Goal: Communication & Community: Answer question/provide support

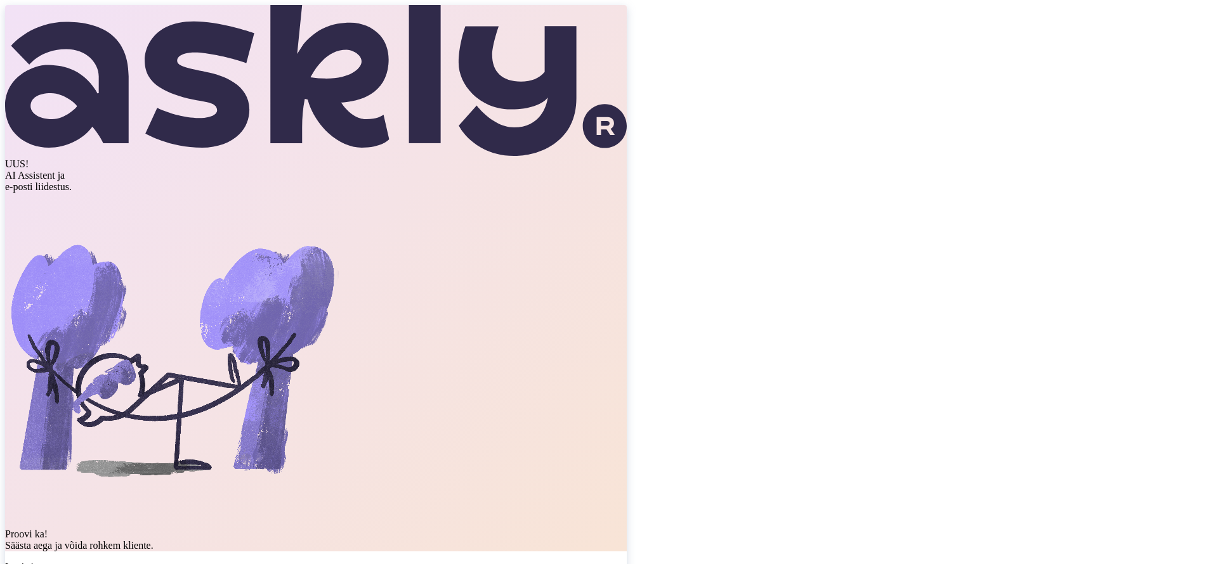
type input "[PERSON_NAME][EMAIL_ADDRESS][PERSON_NAME][DOMAIN_NAME]"
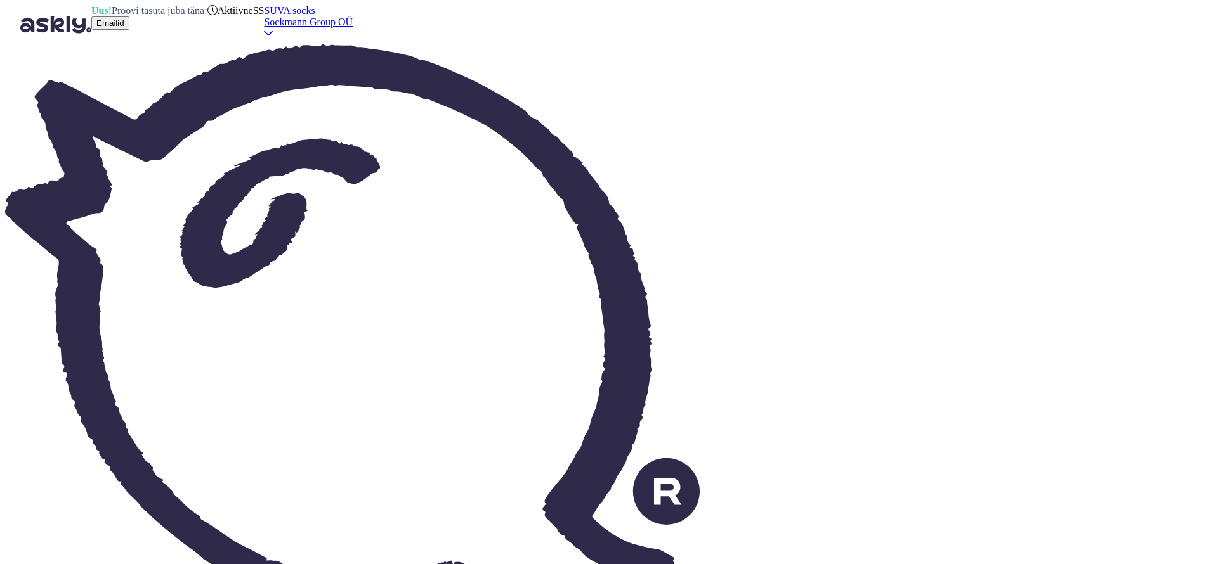
drag, startPoint x: 270, startPoint y: 180, endPoint x: 379, endPoint y: 204, distance: 111.7
copy span "Uued triibulised laste sukkpüksid on väga vahvad kuid kas on juurde tulemas ka …"
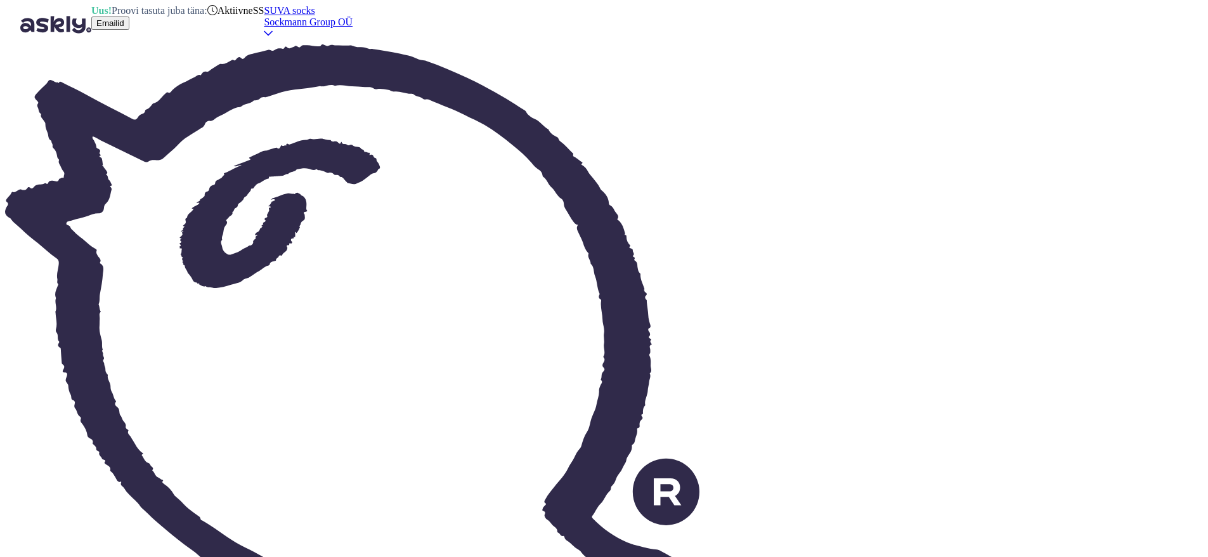
paste textarea "Aitäh armsa tagasiside eest, meil on väga hea meel seda kuulda! Hetkel ei [PERS…"
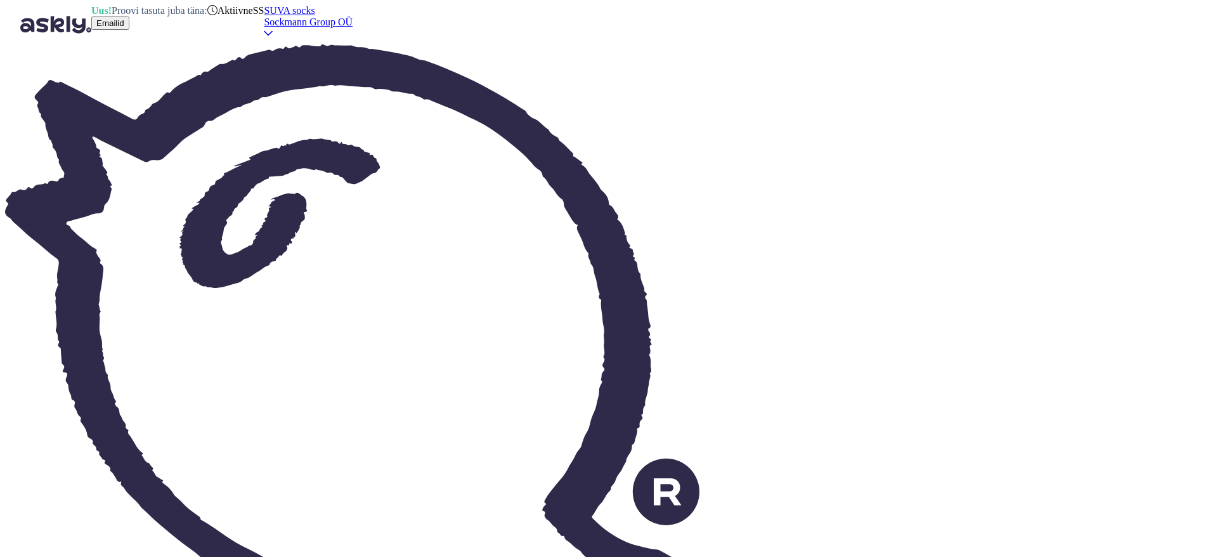
drag, startPoint x: 266, startPoint y: 479, endPoint x: 398, endPoint y: 507, distance: 134.8
drag, startPoint x: 268, startPoint y: 483, endPoint x: 430, endPoint y: 505, distance: 163.3
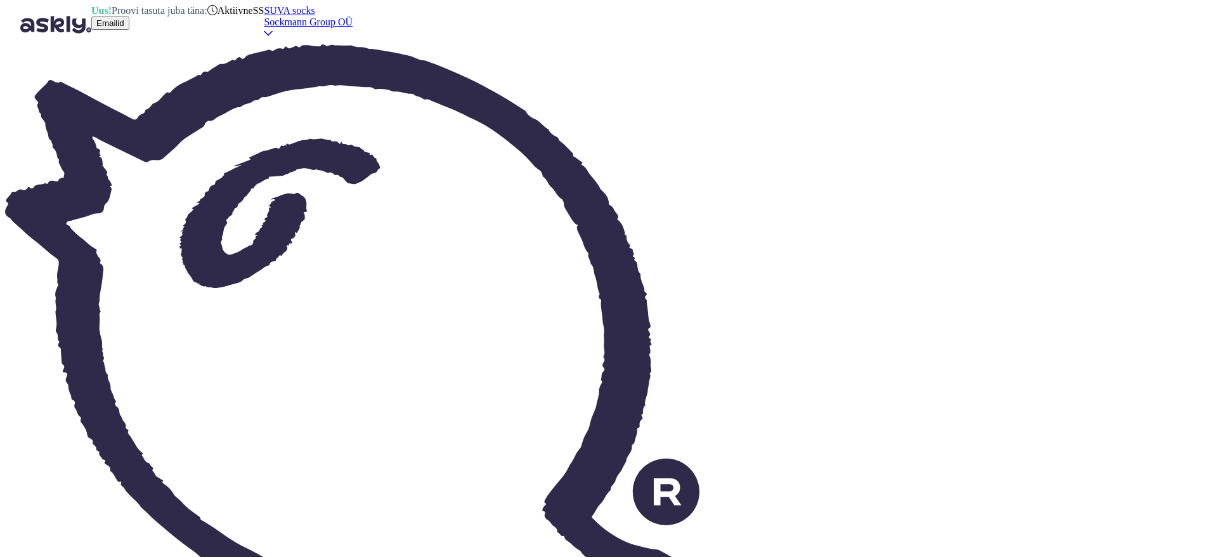
paste textarea "Meil on väga hea meel, et triibulised sukkpüksid meeldivad. Hetkel ei [PERSON_N…"
type textarea "Aitäh armsa tagasiside eest! Meil on väga hea meel, et triibulised sukkpüksid m…"
